Goal: Information Seeking & Learning: Find specific fact

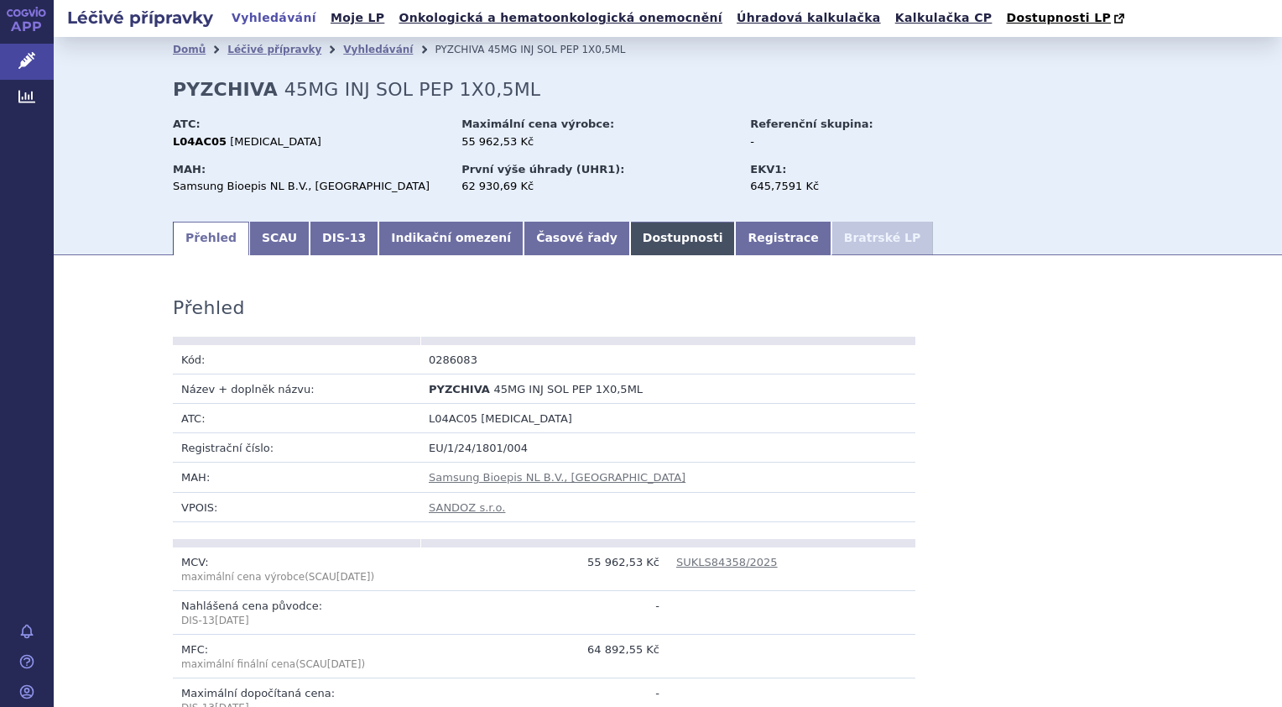
click at [630, 227] on link "Dostupnosti" at bounding box center [683, 239] width 106 height 34
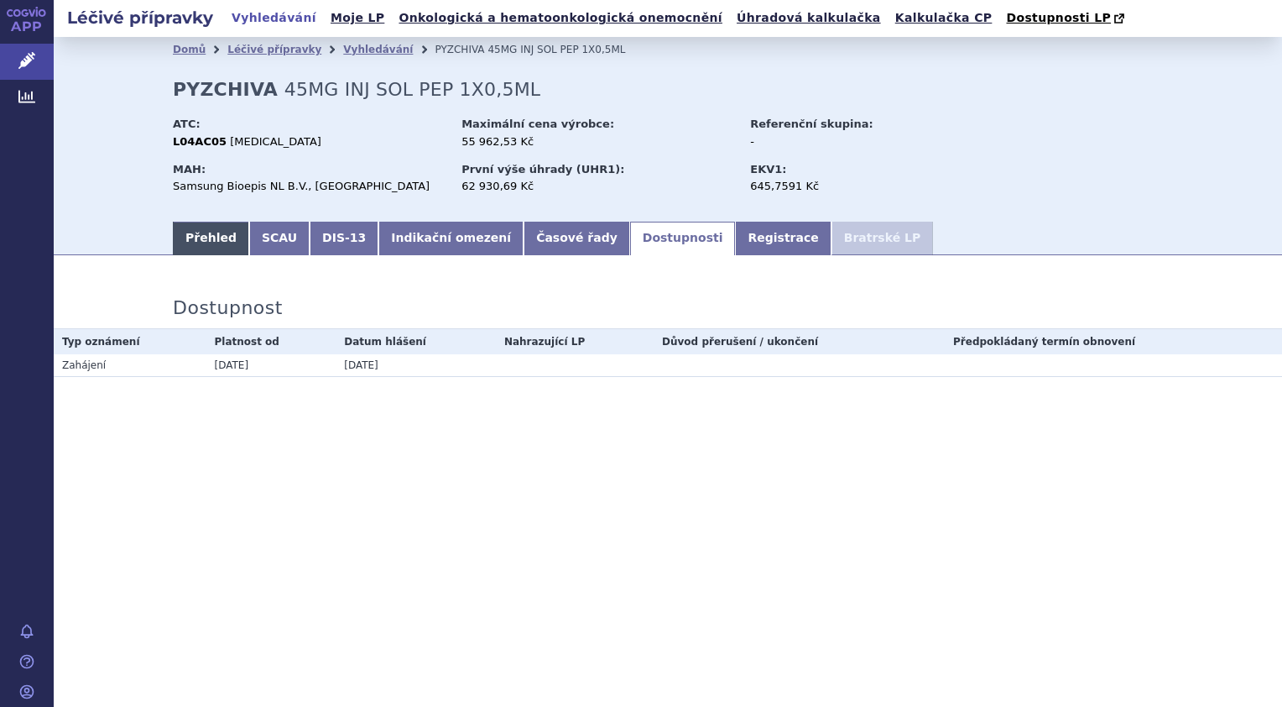
click at [203, 233] on link "Přehled" at bounding box center [211, 239] width 76 height 34
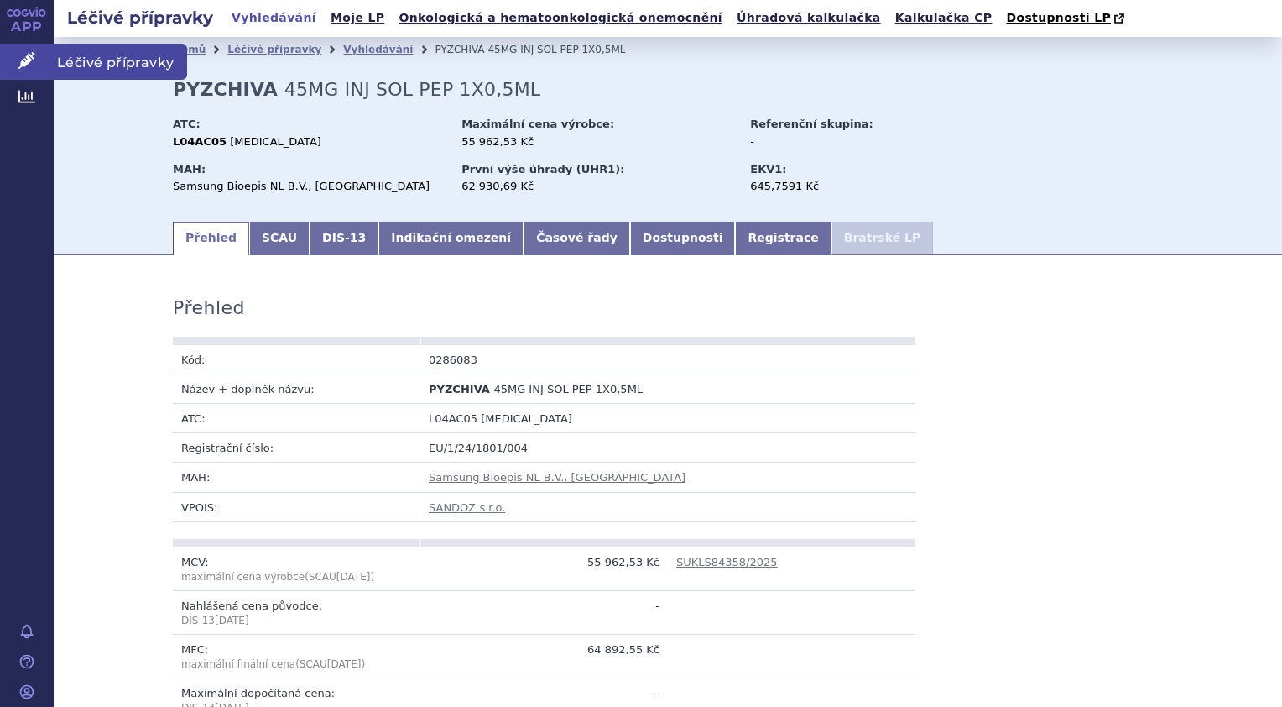
click at [39, 61] on link "Léčivé přípravky" at bounding box center [27, 61] width 54 height 35
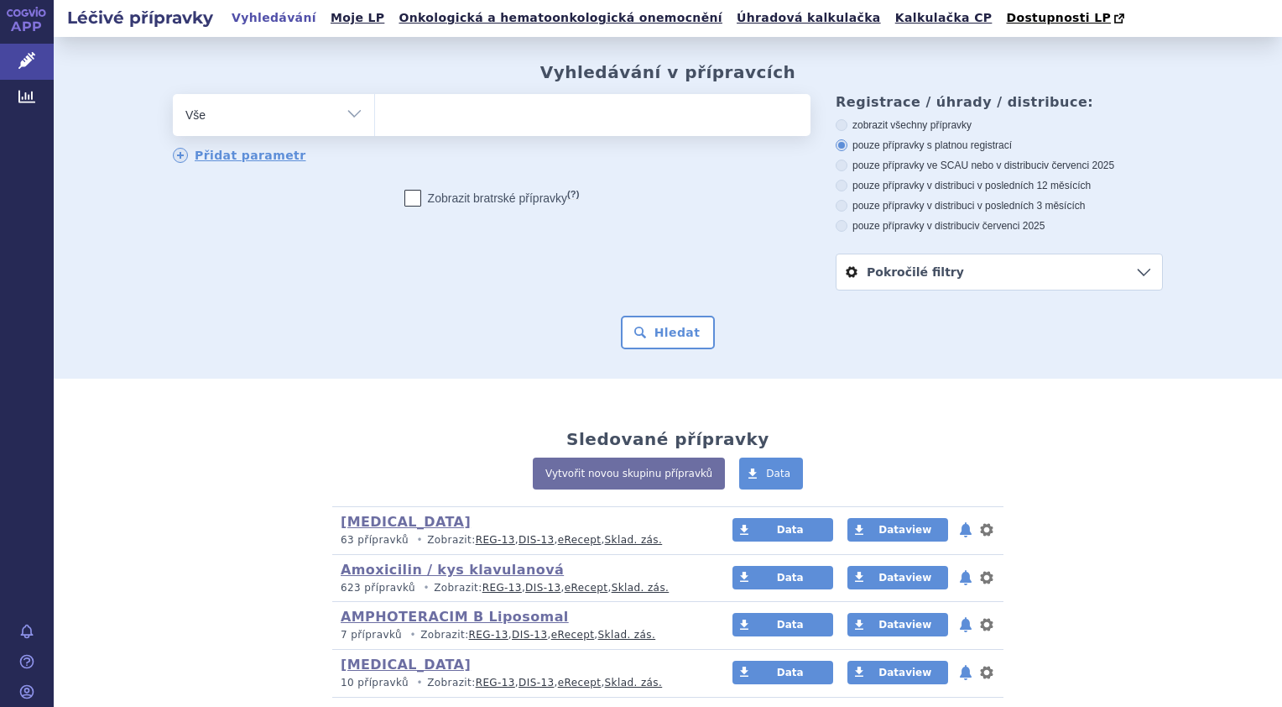
click at [446, 102] on ul at bounding box center [593, 111] width 436 height 35
click at [375, 102] on select at bounding box center [374, 114] width 1 height 42
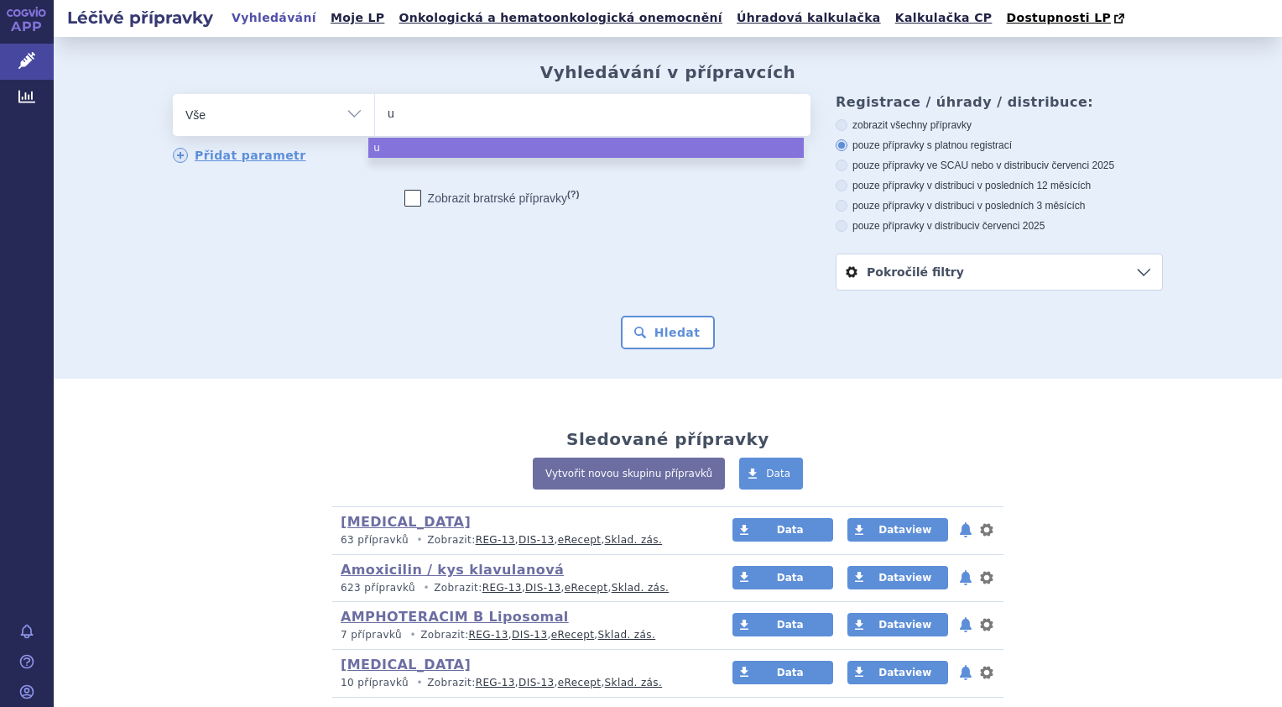
type input "us"
type input "uste"
type input "ustek"
type input "usteki"
type input "ustekin"
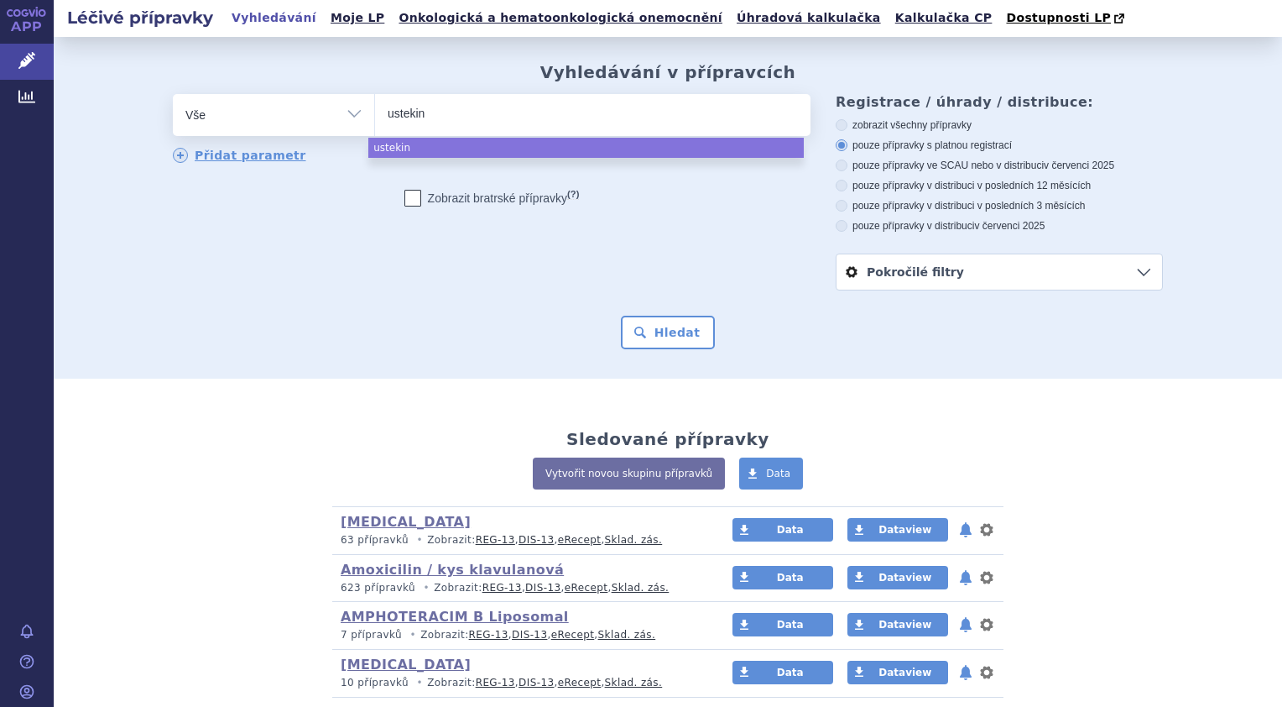
type input "ustekinu"
select select "ustekinu"
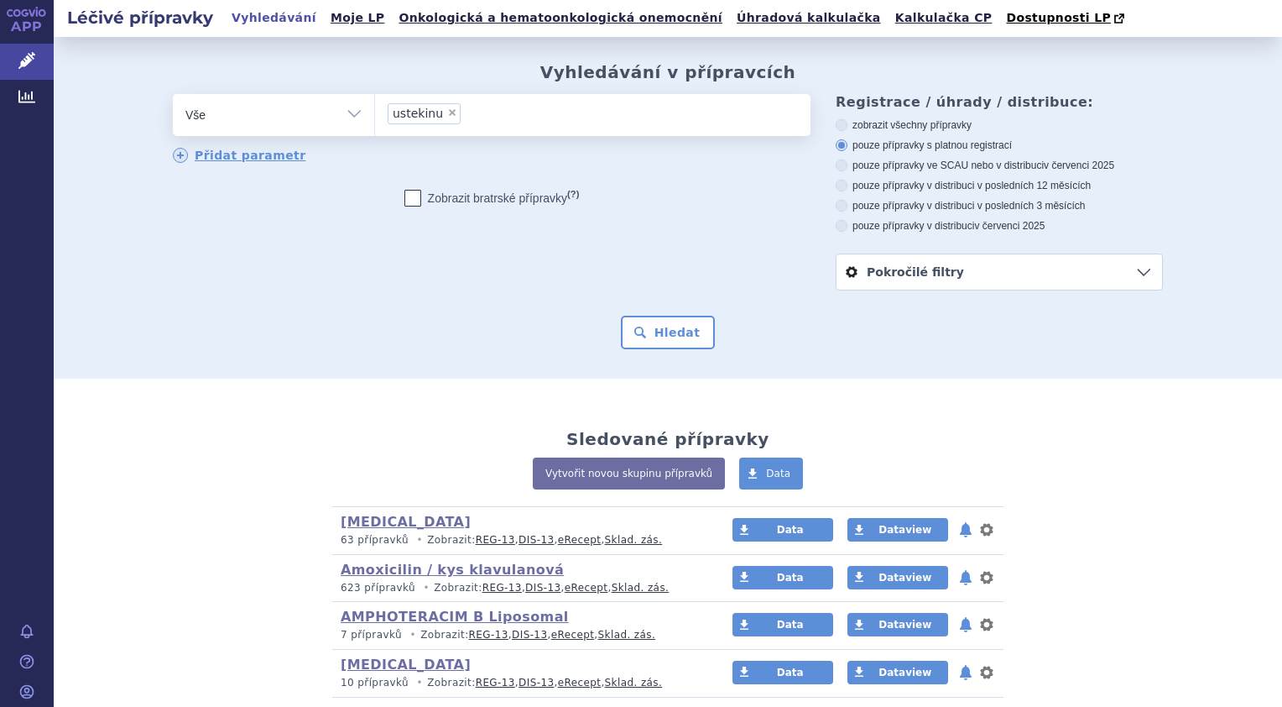
click at [343, 121] on select "Vše Přípravek/SUKL kód MAH VPOIS ATC/Aktivní látka Léková forma Síla" at bounding box center [273, 113] width 201 height 38
click at [342, 117] on select "Vše Přípravek/SUKL kód MAH VPOIS ATC/Aktivní látka Léková forma Síla" at bounding box center [273, 113] width 201 height 38
select select "filter-atc-group"
click at [173, 95] on select "Vše Přípravek/SUKL kód MAH VPOIS ATC/Aktivní látka Léková forma Síla" at bounding box center [273, 113] width 201 height 38
click at [416, 112] on ul at bounding box center [593, 111] width 436 height 35
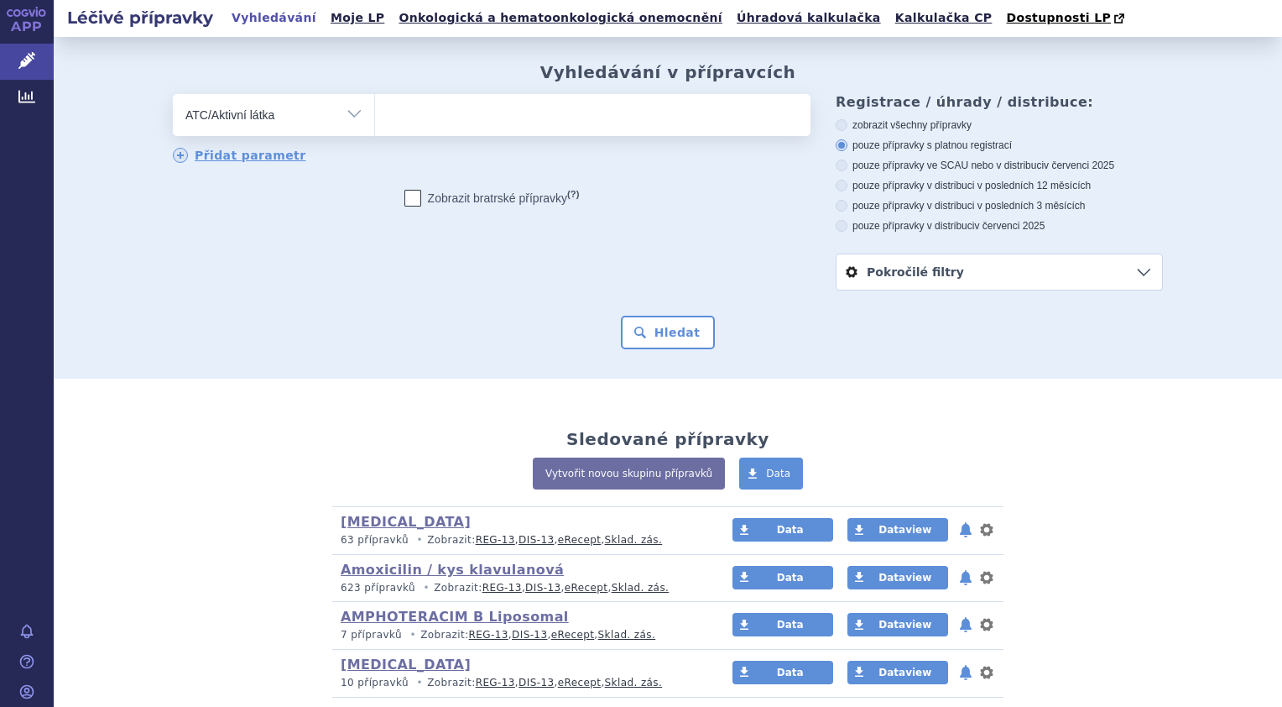
click at [375, 112] on select at bounding box center [374, 114] width 1 height 42
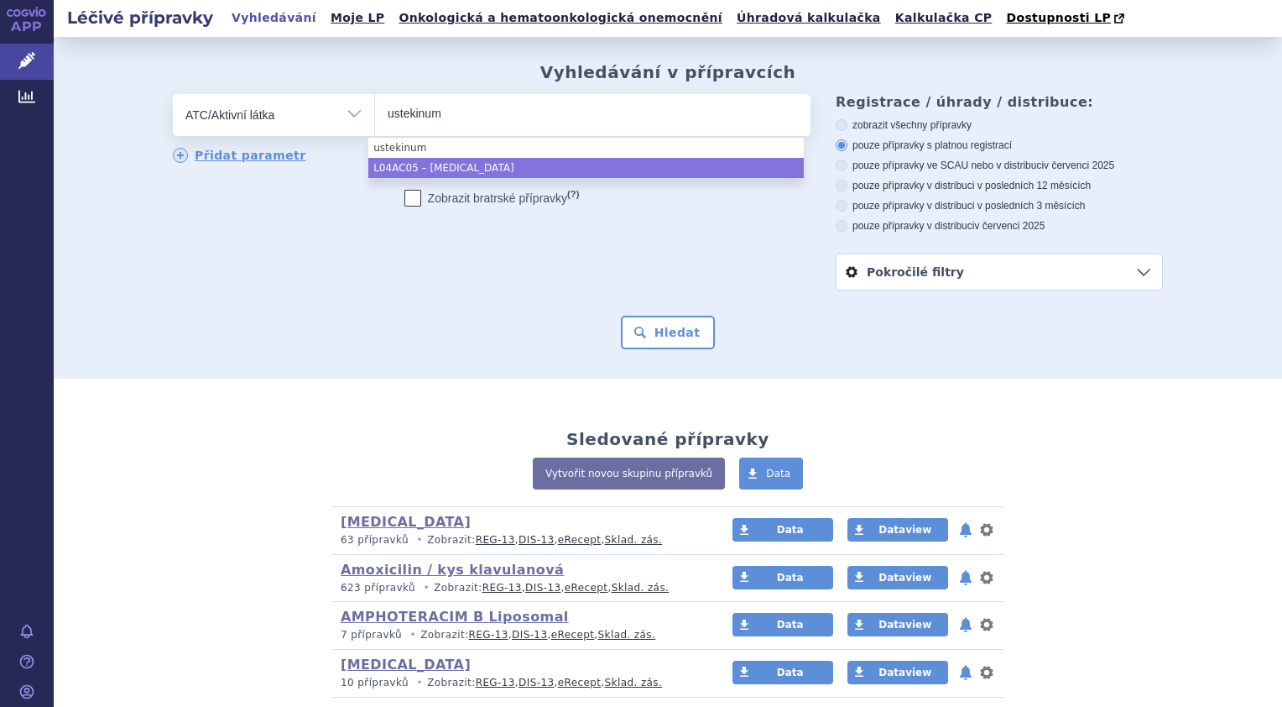
type input "ustekinum"
select select "L04AC05"
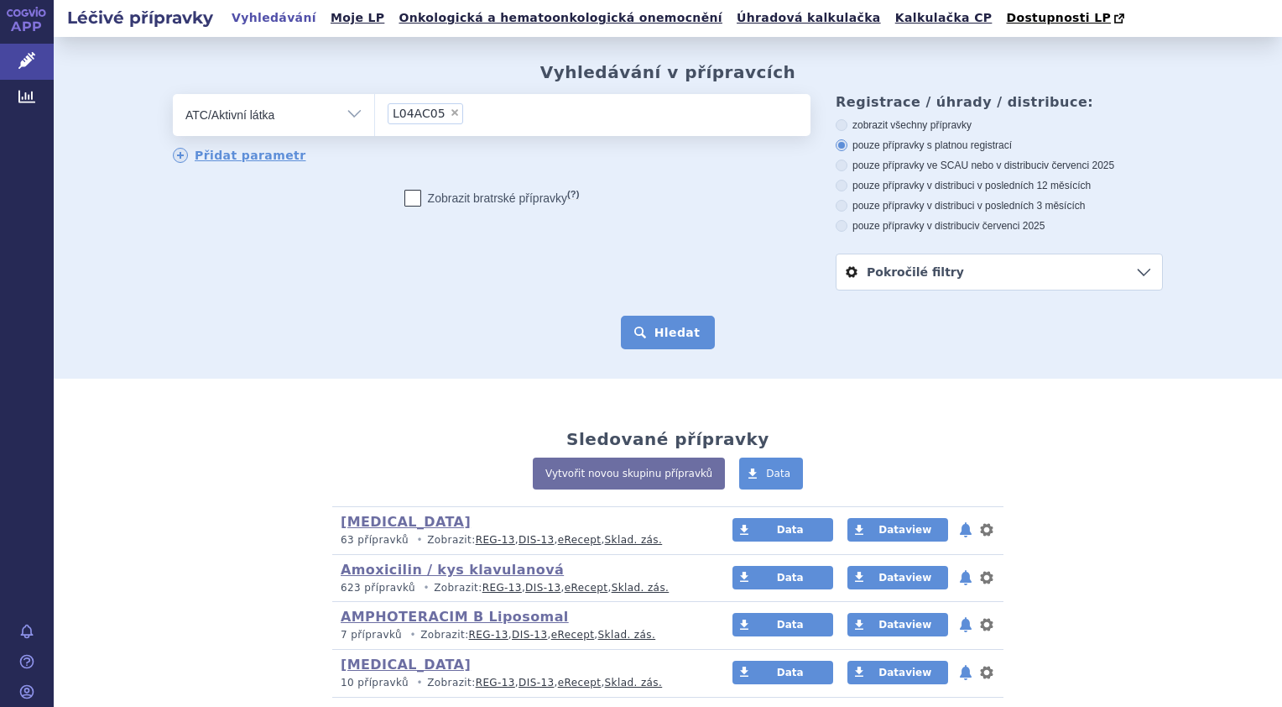
click at [634, 337] on button "Hledat" at bounding box center [668, 333] width 95 height 34
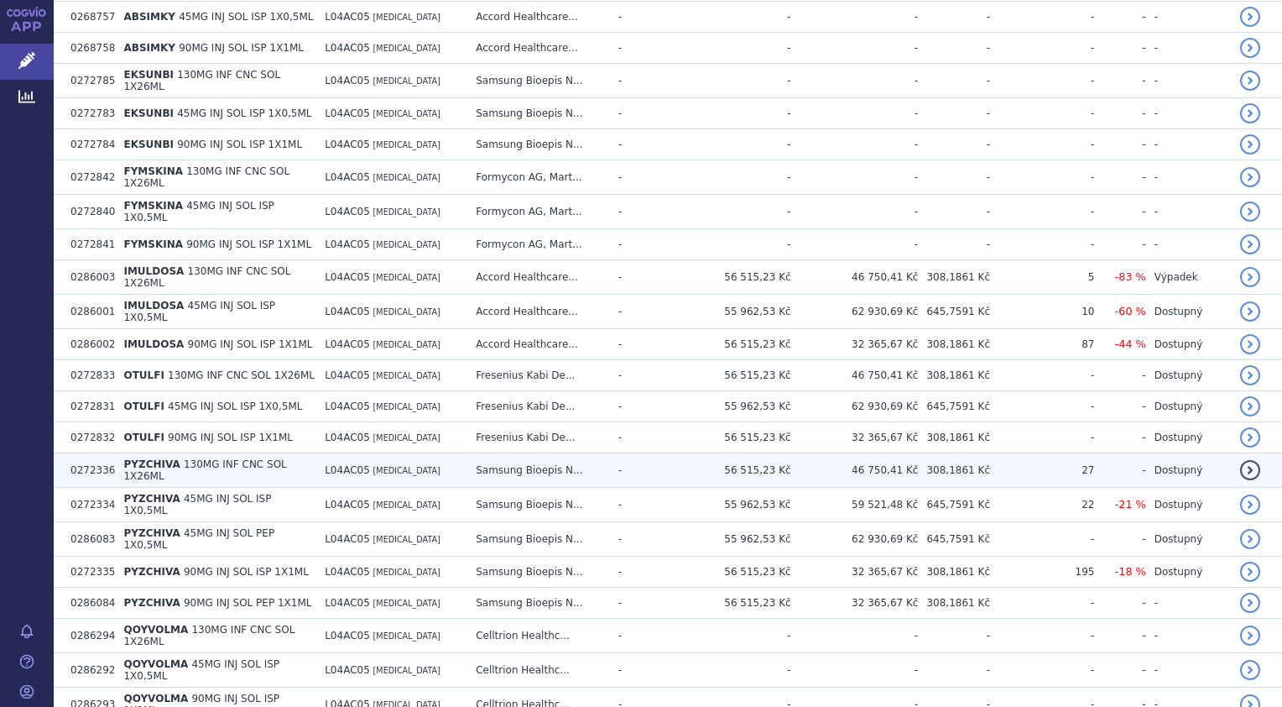
scroll to position [524, 0]
